Goal: Transaction & Acquisition: Purchase product/service

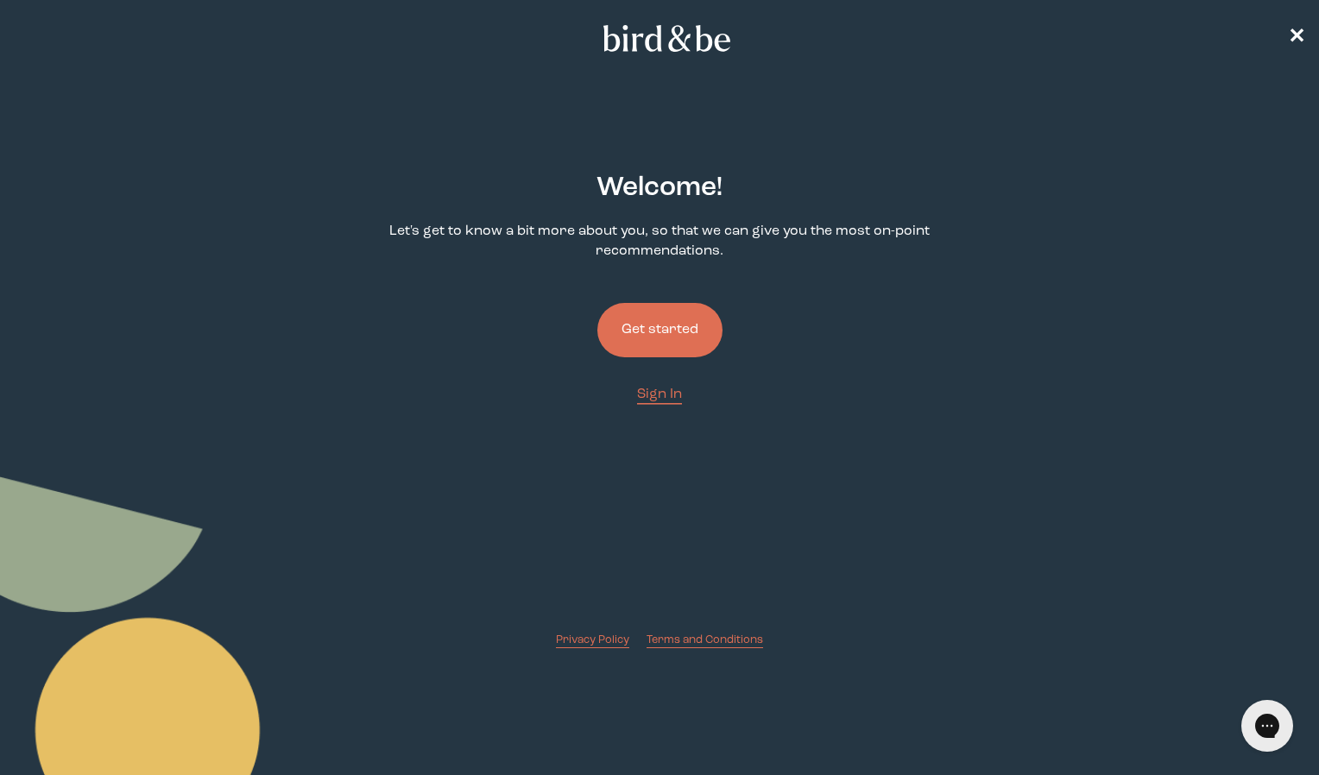
click at [671, 320] on button "Get started" at bounding box center [659, 330] width 125 height 54
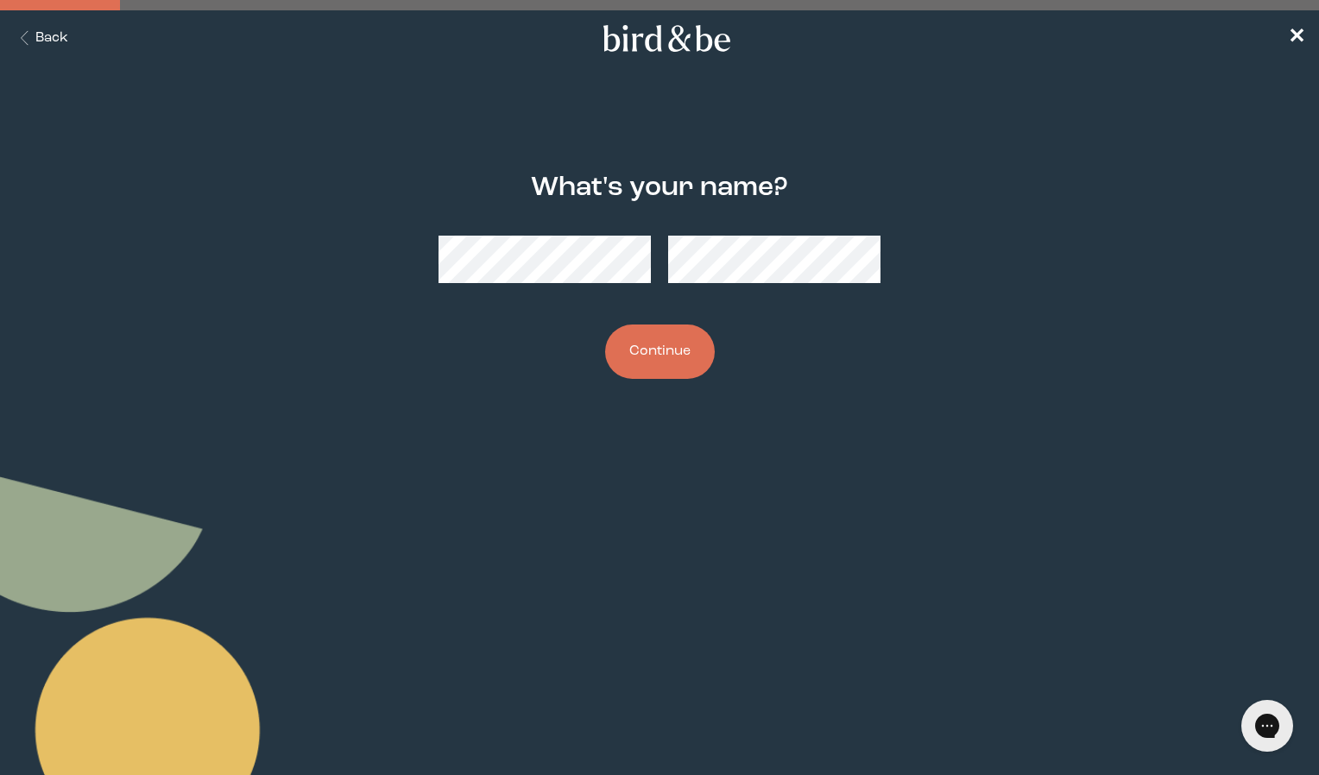
click at [586, 285] on div at bounding box center [659, 259] width 442 height 75
click at [571, 210] on div "What's your name? Continue" at bounding box center [659, 275] width 632 height 261
click at [660, 360] on button "Continue" at bounding box center [660, 351] width 110 height 54
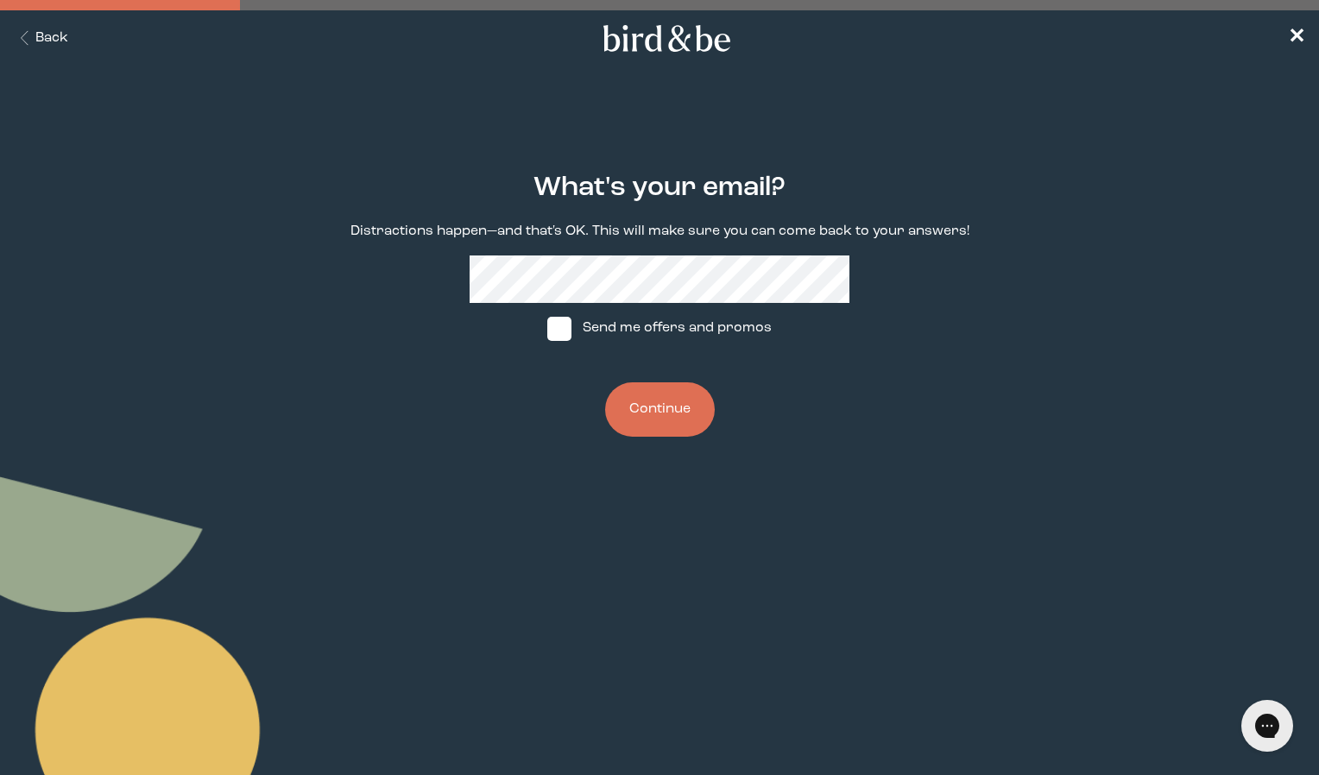
click at [663, 392] on button "Continue" at bounding box center [660, 409] width 110 height 54
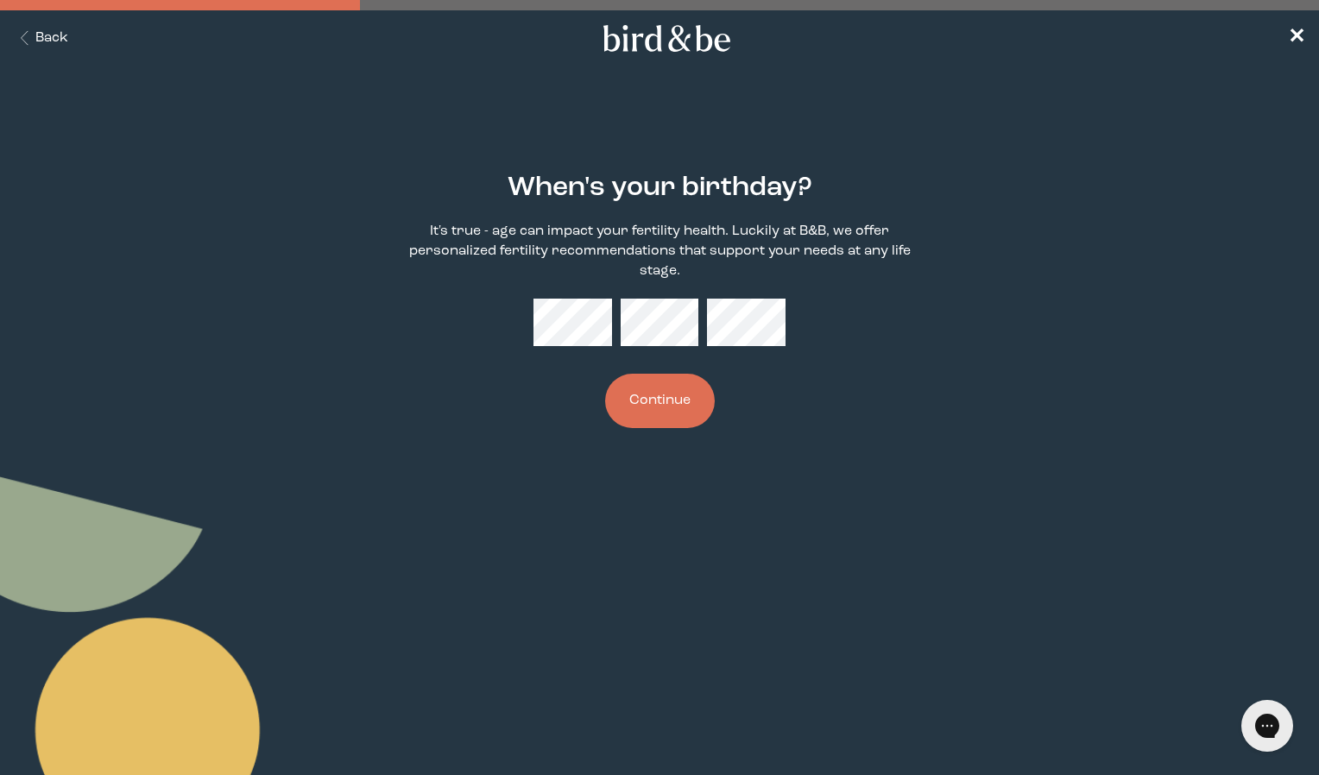
click at [699, 424] on button "Continue" at bounding box center [660, 401] width 110 height 54
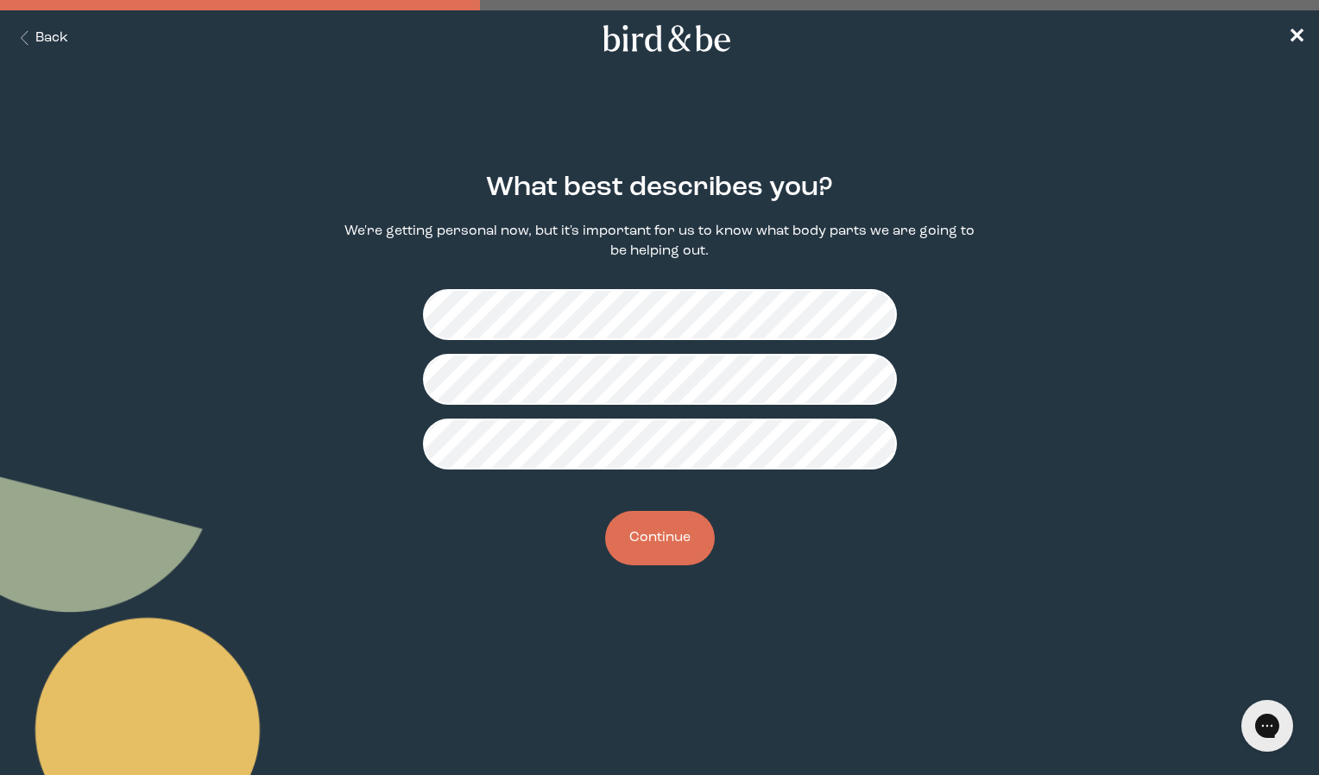
click at [669, 557] on button "Continue" at bounding box center [660, 538] width 110 height 54
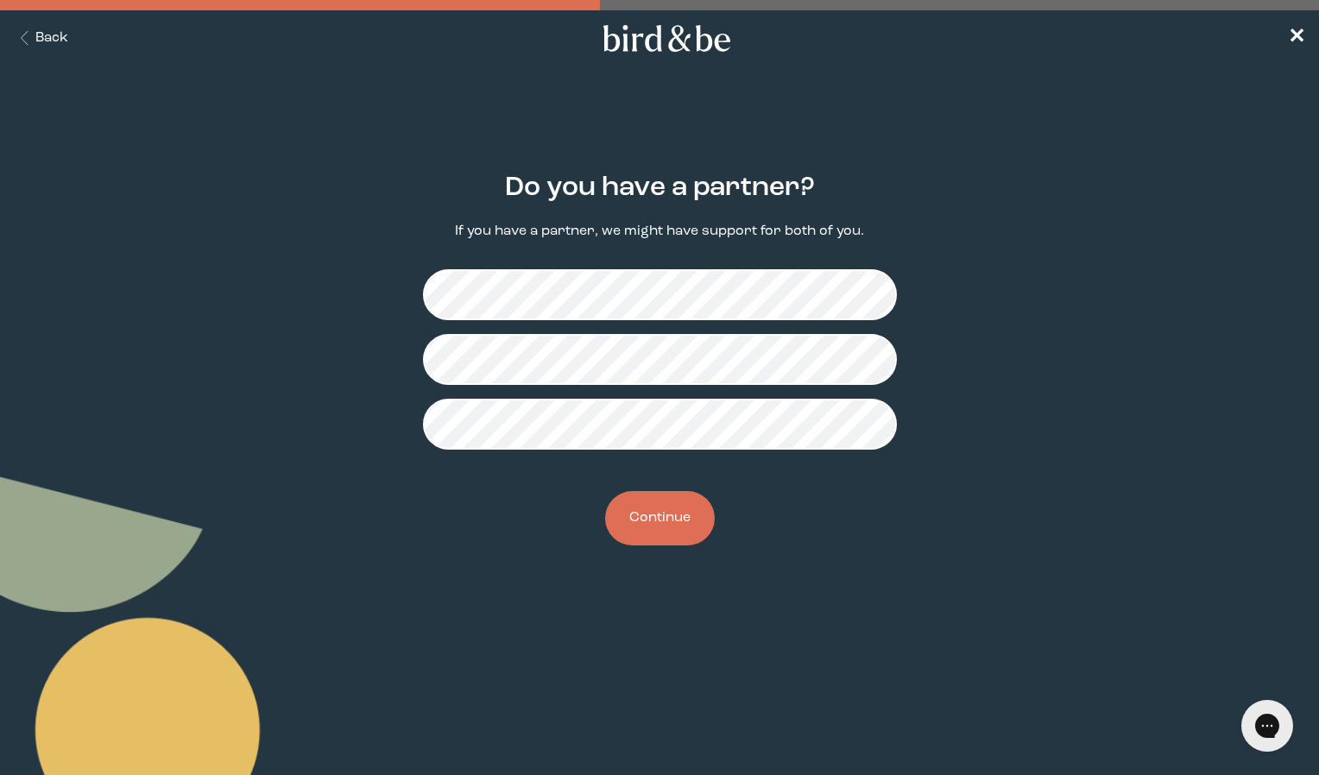
click at [660, 530] on button "Continue" at bounding box center [660, 518] width 110 height 54
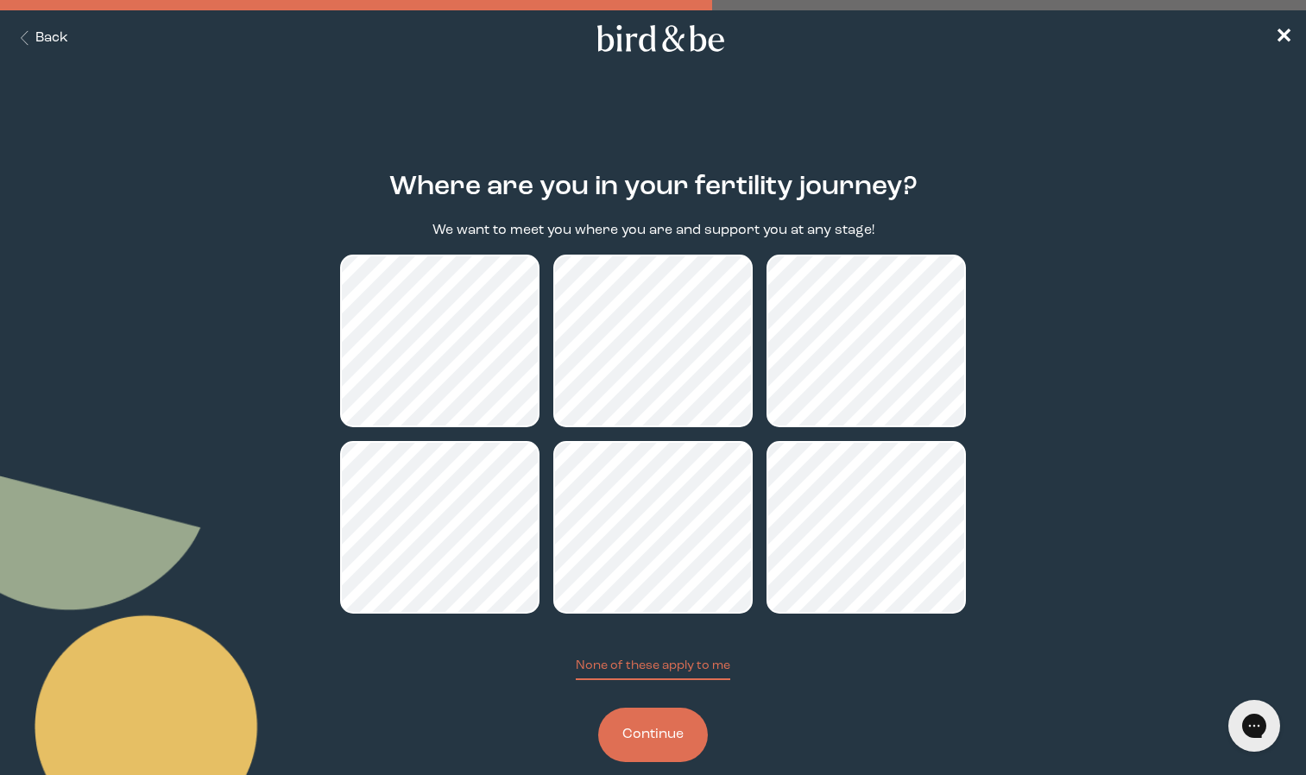
click at [672, 735] on button "Continue" at bounding box center [653, 735] width 110 height 54
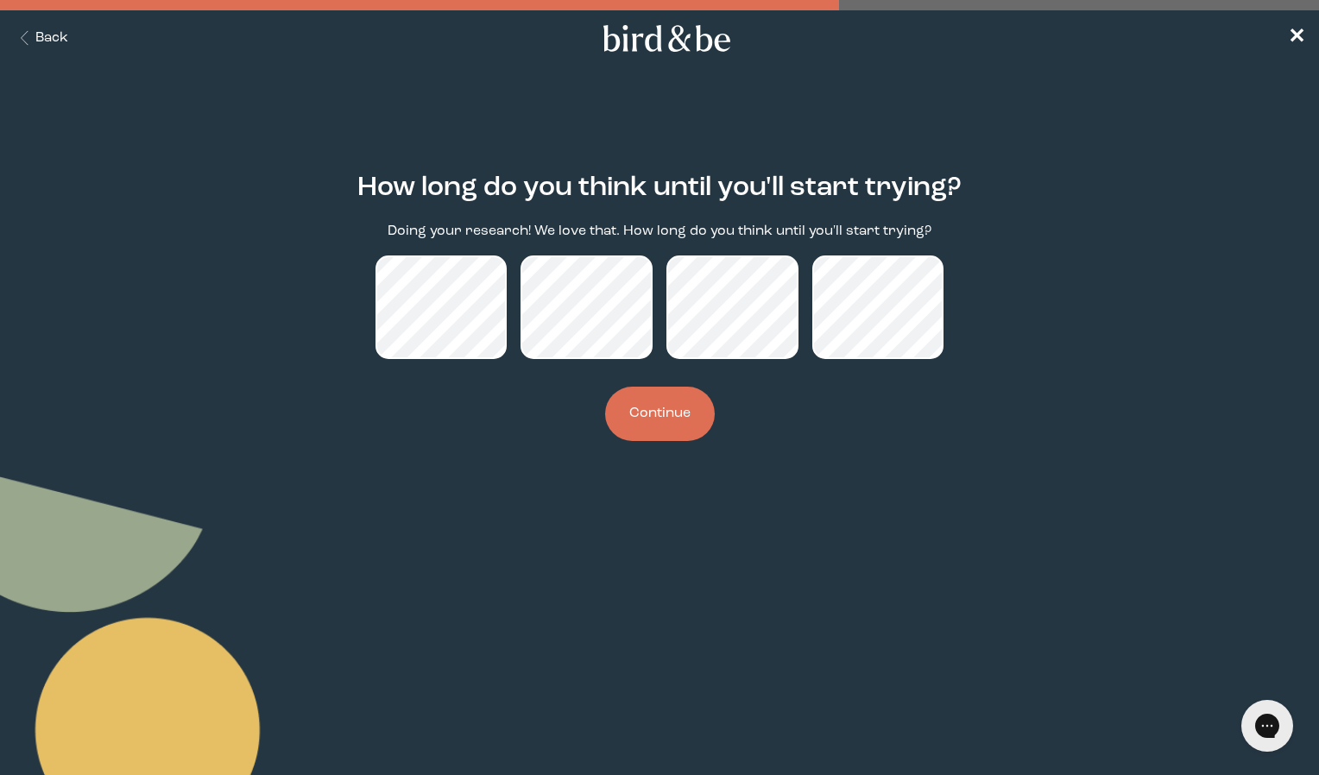
click at [661, 407] on button "Continue" at bounding box center [660, 414] width 110 height 54
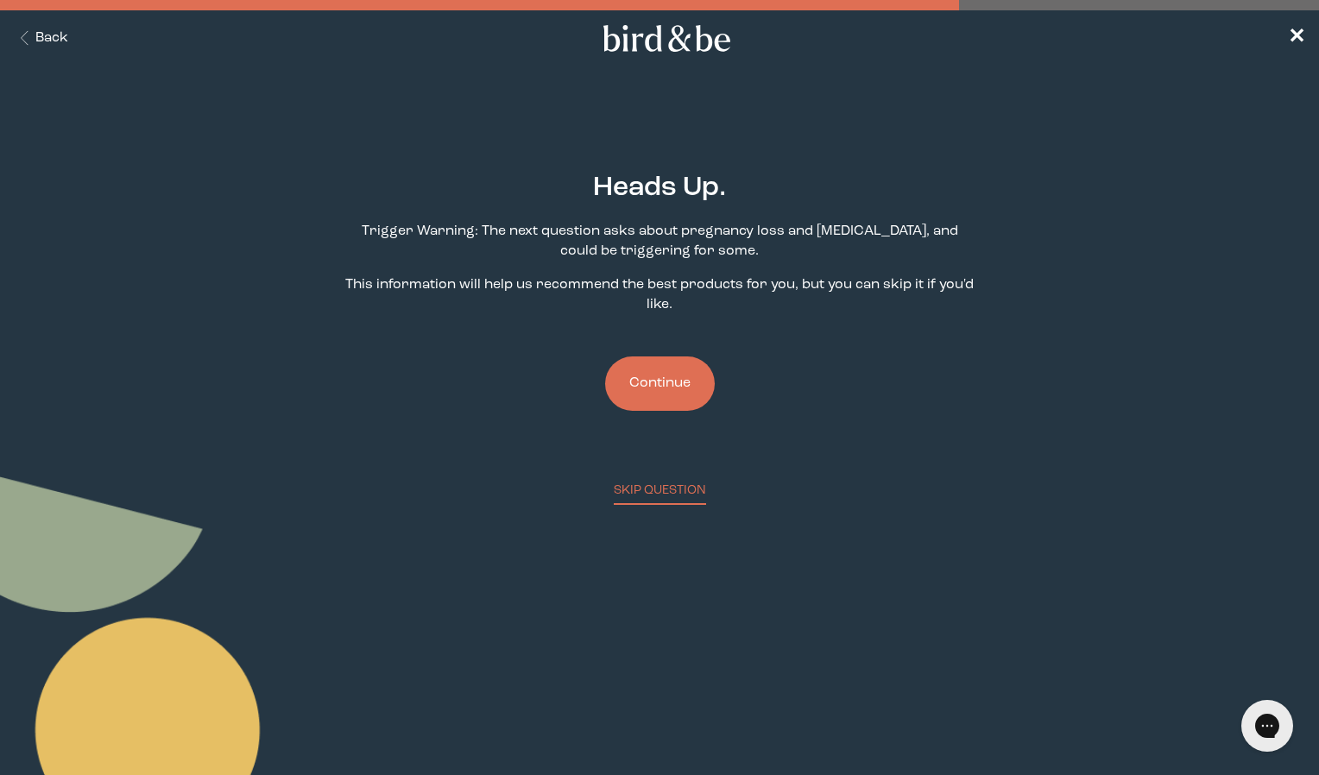
click at [639, 400] on button "Continue" at bounding box center [660, 383] width 110 height 54
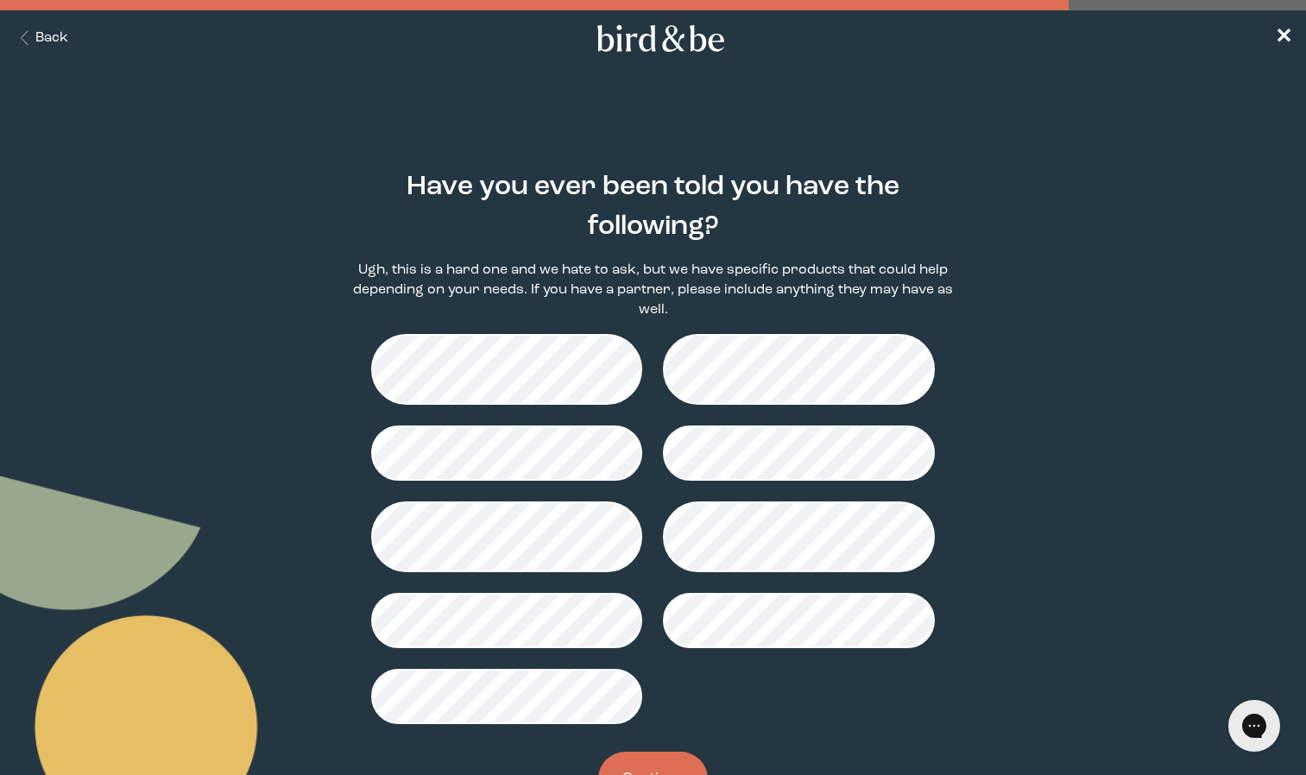
scroll to position [72, 0]
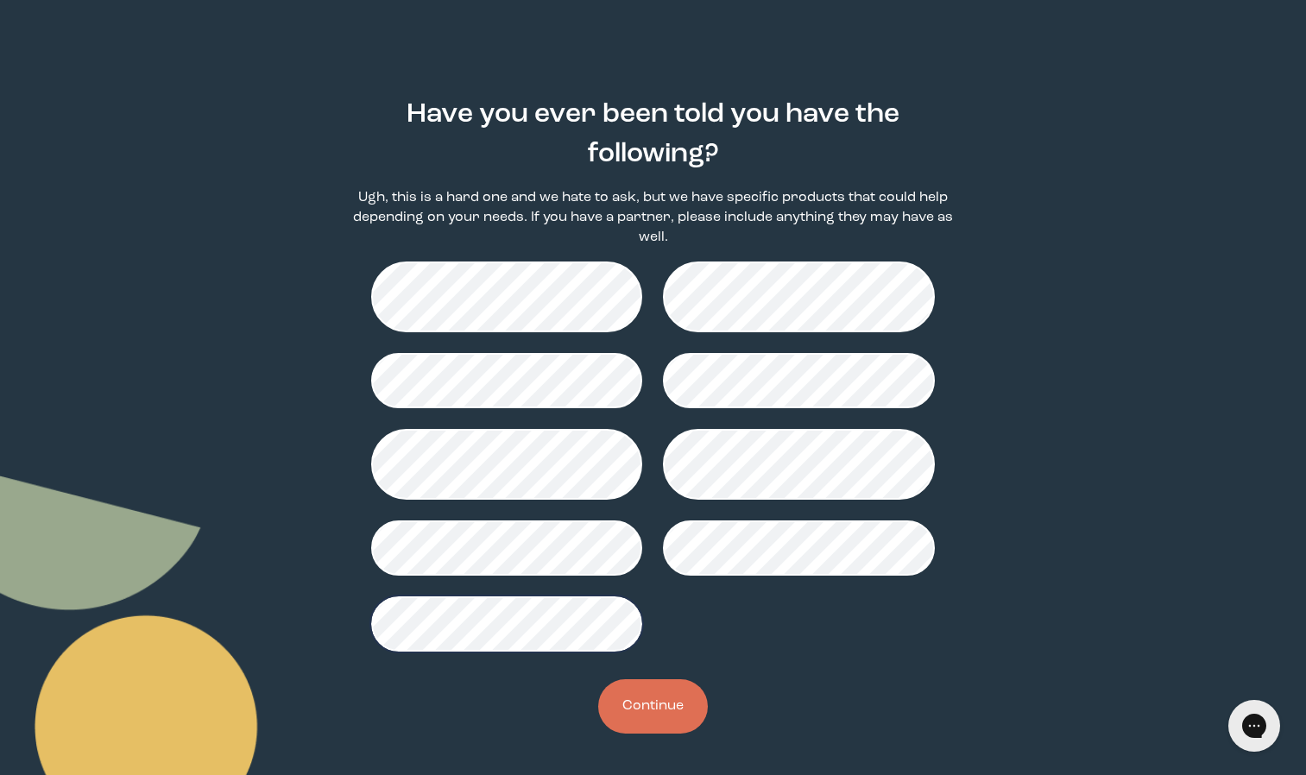
click at [675, 690] on button "Continue" at bounding box center [653, 706] width 110 height 54
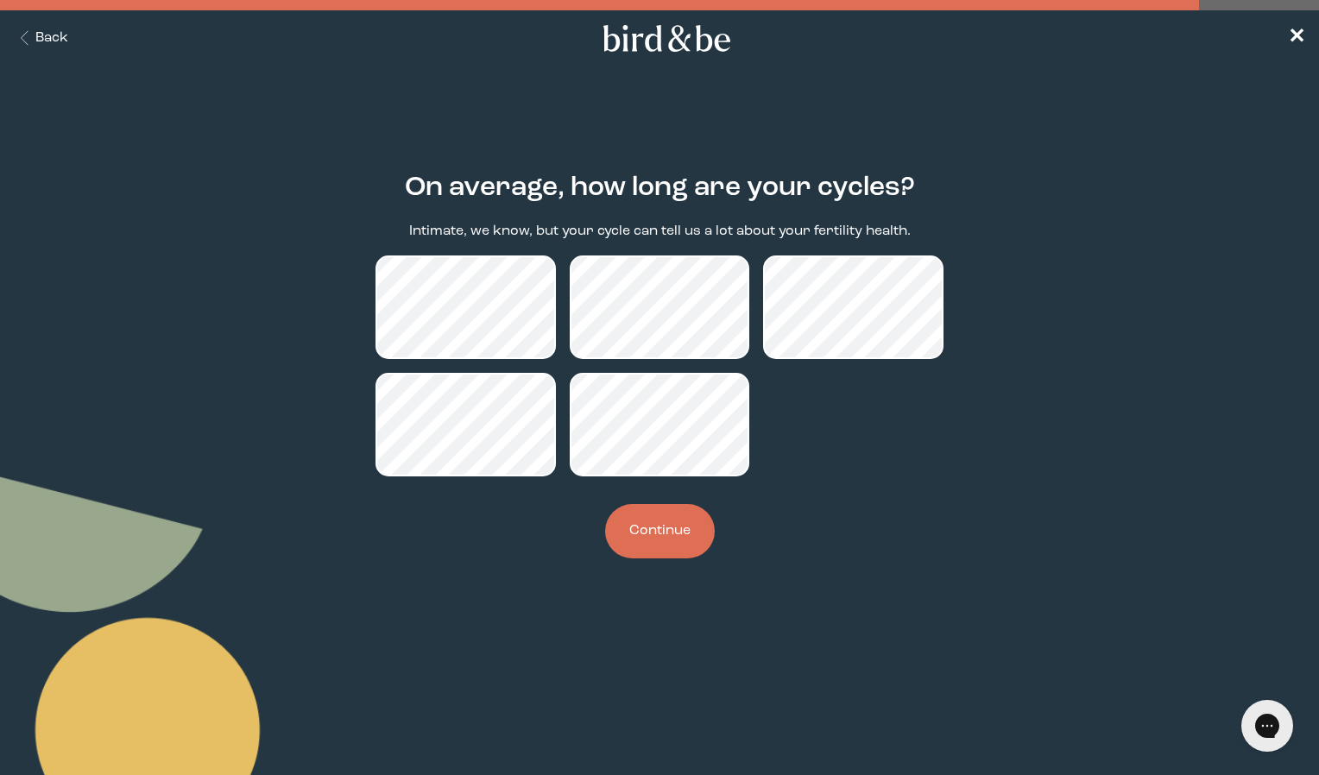
click at [662, 541] on button "Continue" at bounding box center [660, 531] width 110 height 54
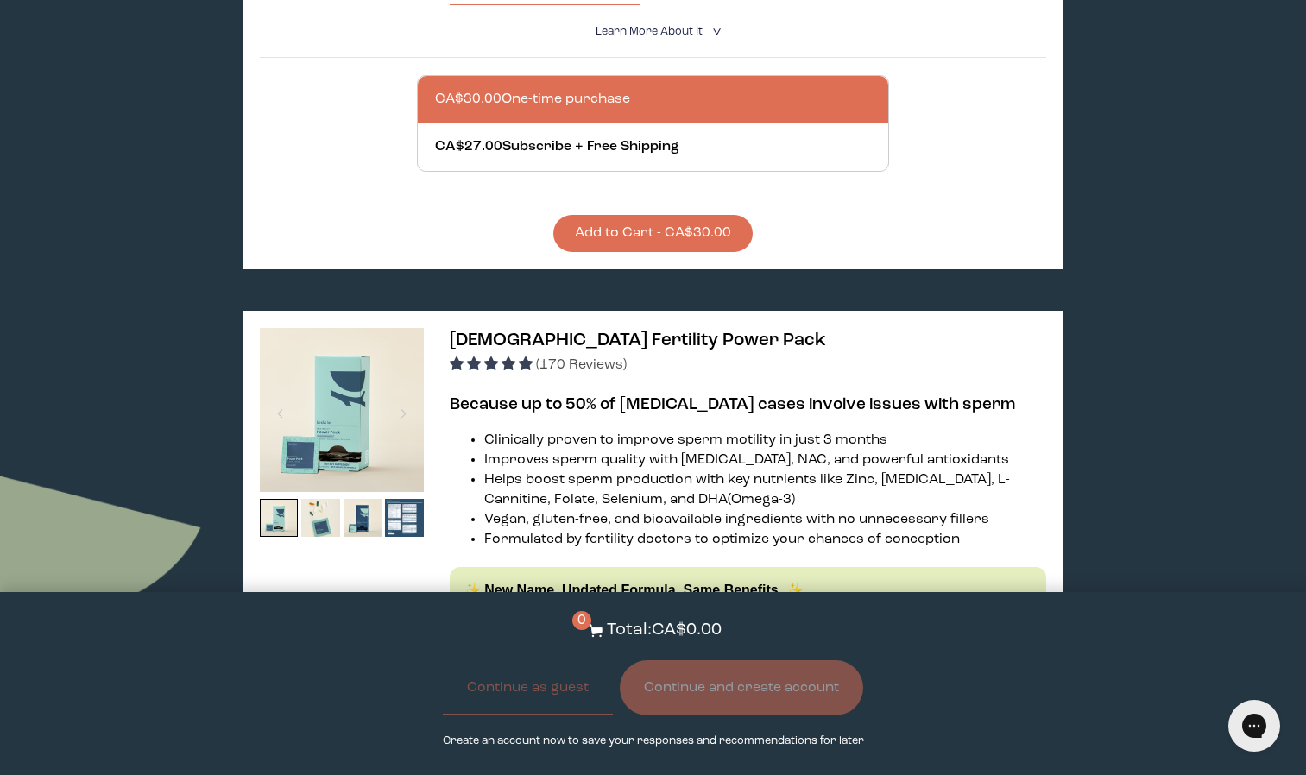
scroll to position [3216, 0]
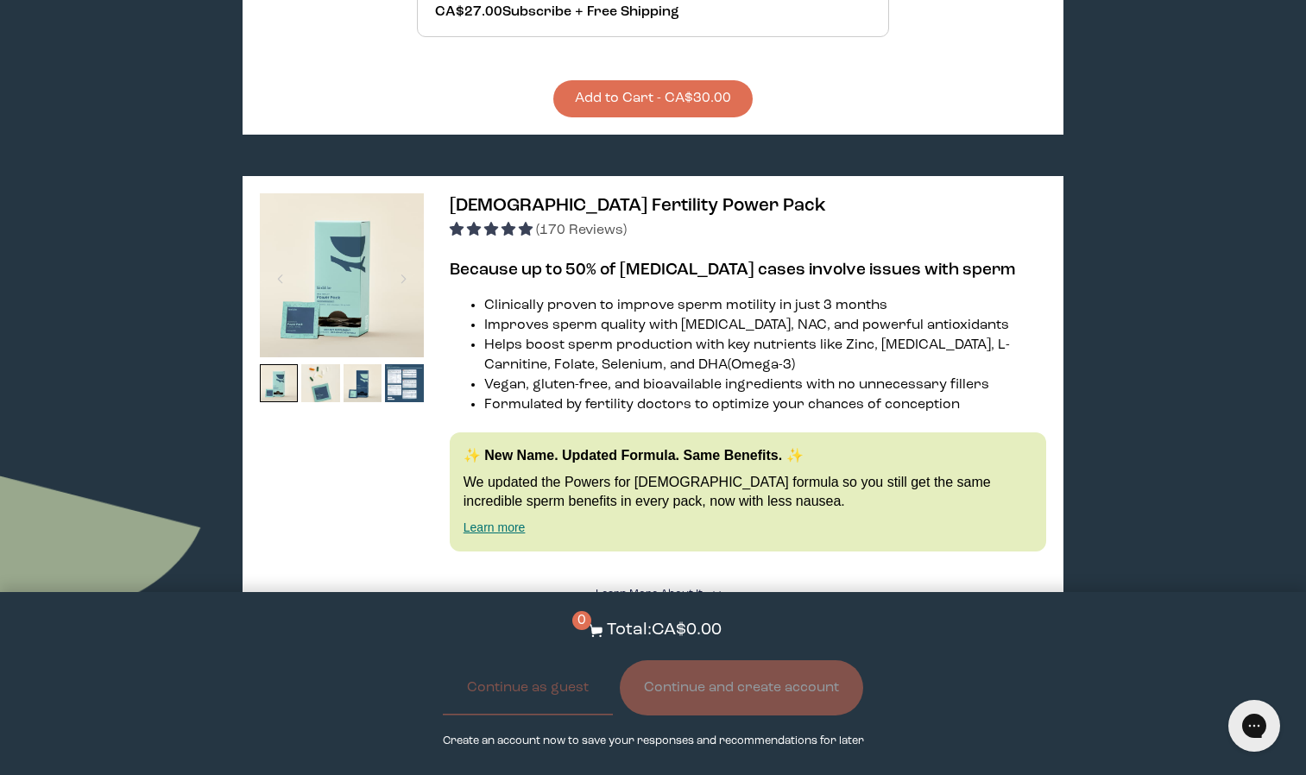
click at [585, 107] on button "Add to Cart - CA$30.00" at bounding box center [652, 98] width 199 height 37
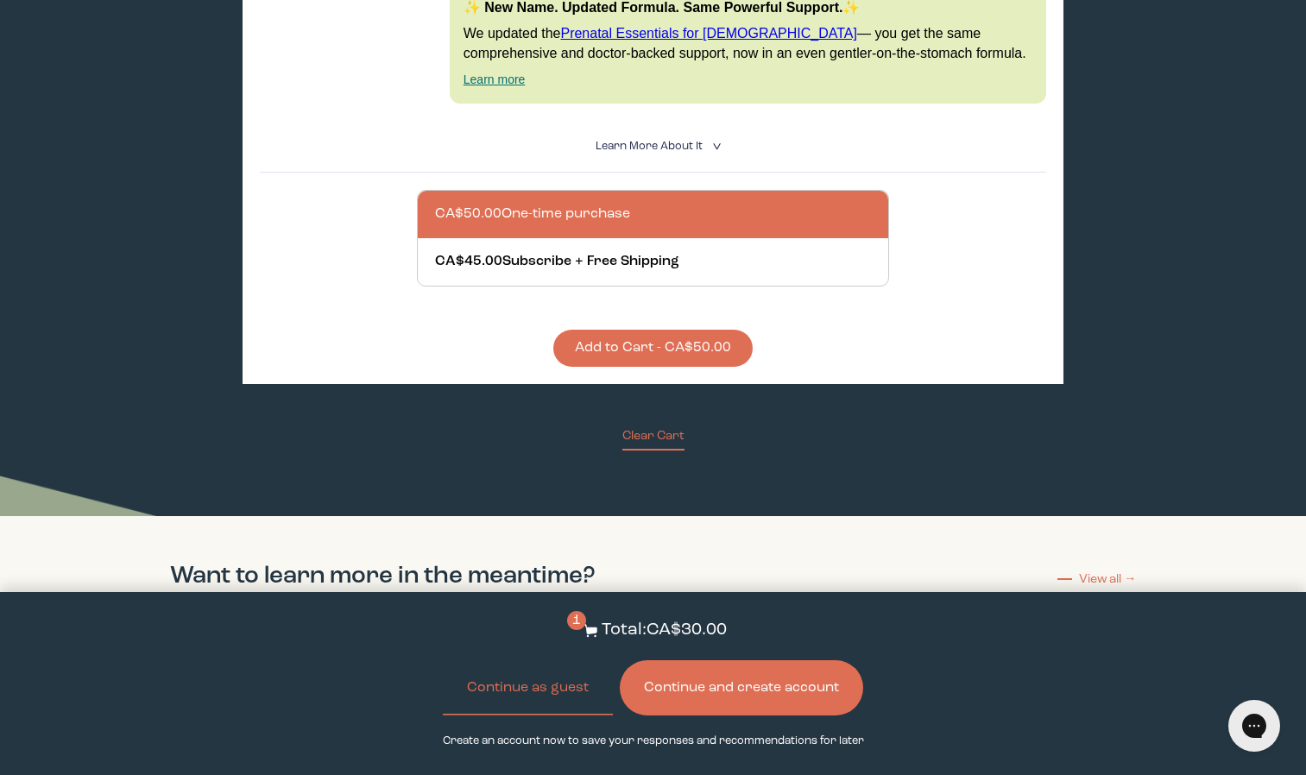
scroll to position [4577, 0]
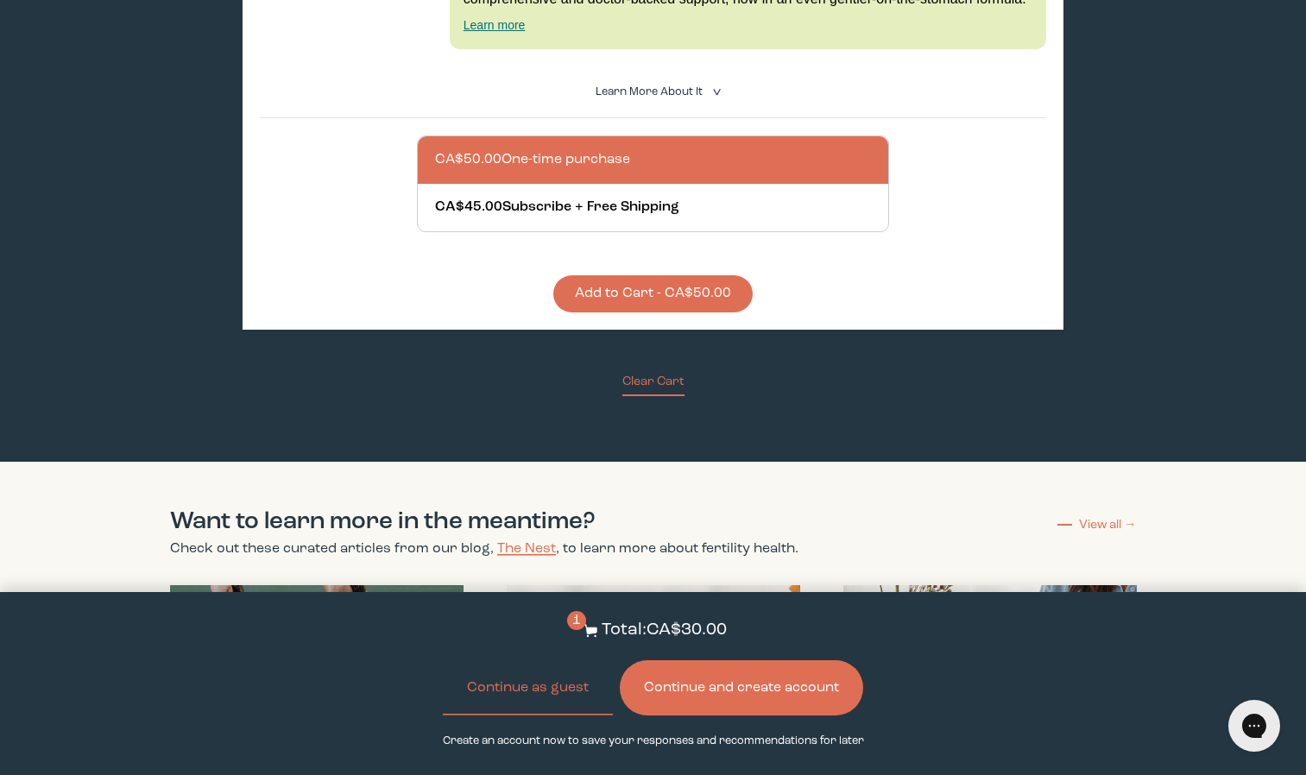
click at [627, 304] on button "Add to Cart - CA$50.00" at bounding box center [652, 293] width 199 height 37
click at [661, 681] on button "Continue and create account" at bounding box center [741, 687] width 243 height 55
